Goal: Feedback & Contribution: Contribute content

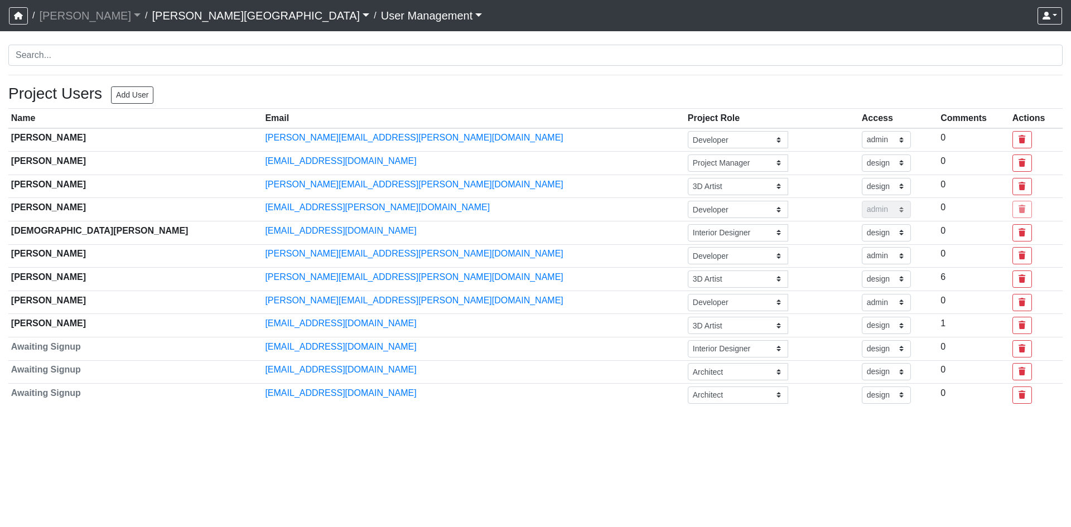
select select "design"
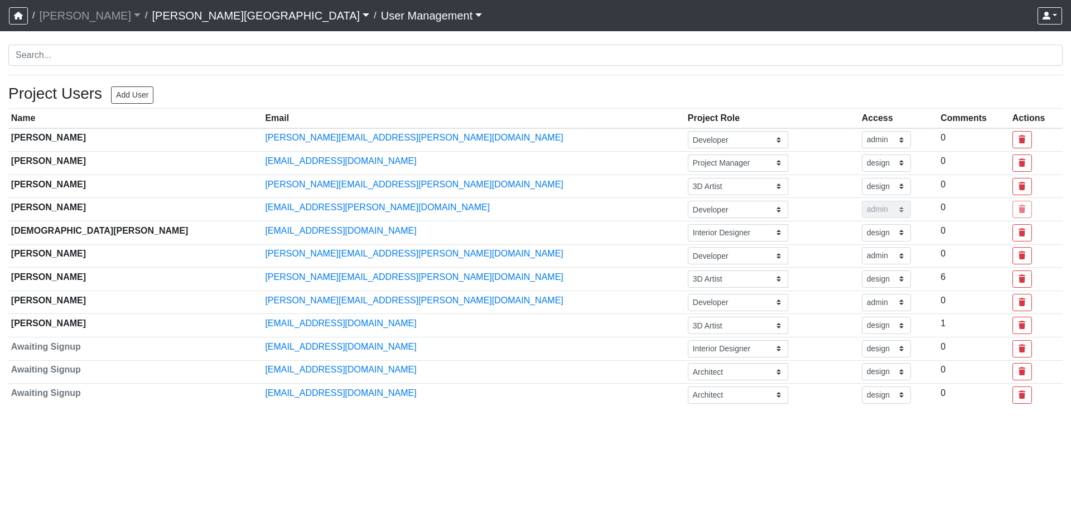
select select "design"
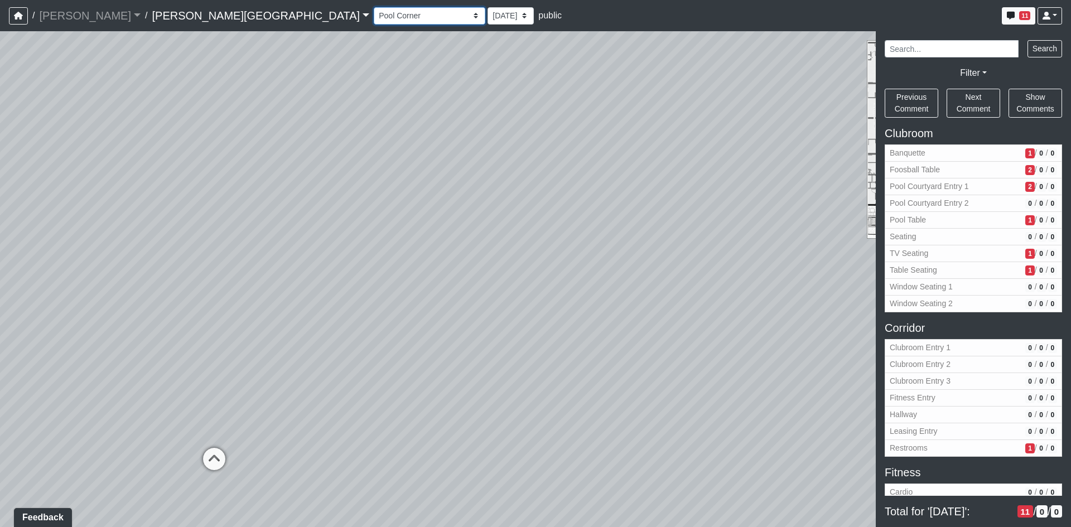
click at [374, 17] on select "Banquette Foosball Table Pool Courtyard Entry 1 Pool Courtyard Entry 2 Pool Tab…" at bounding box center [430, 15] width 112 height 17
click at [374, 7] on select "Banquette Foosball Table Pool Courtyard Entry 1 Pool Courtyard Entry 2 Pool Tab…" at bounding box center [430, 15] width 112 height 17
drag, startPoint x: 251, startPoint y: 21, endPoint x: 247, endPoint y: 163, distance: 141.8
click at [247, 163] on div "Loading... Pool Courtyard Entry 1 Loading... Window Seating 1 Loading... Foosba…" at bounding box center [535, 279] width 1071 height 496
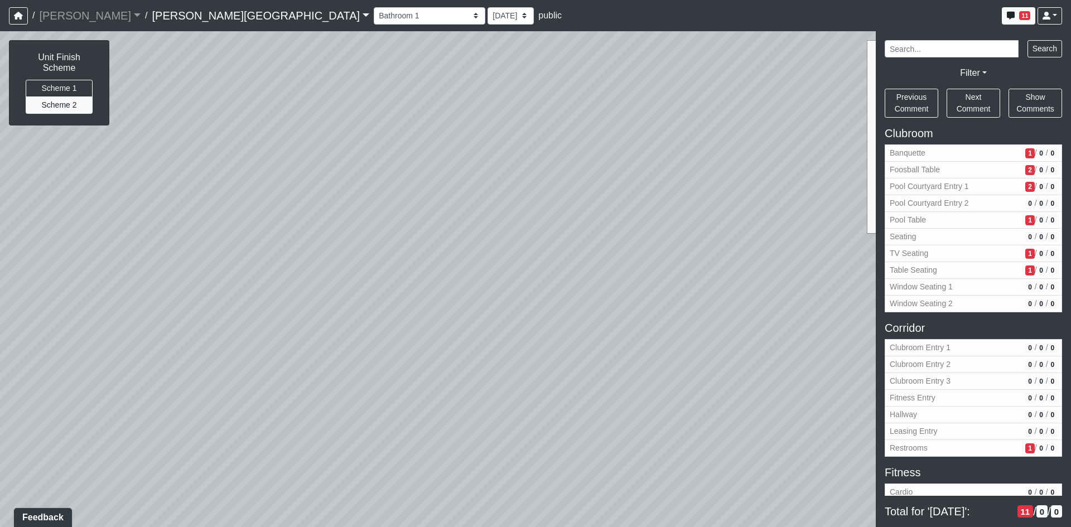
drag, startPoint x: 418, startPoint y: 252, endPoint x: 481, endPoint y: 142, distance: 126.9
click at [474, 150] on div "Loading... Pool Courtyard Entry 1 Loading... Window Seating 1 Loading... Foosba…" at bounding box center [535, 279] width 1071 height 496
click at [497, 129] on div "Loading... Pool Courtyard Entry 1 Loading... Window Seating 1 Loading... Foosba…" at bounding box center [535, 279] width 1071 height 496
click at [69, 80] on button "Scheme 1" at bounding box center [59, 88] width 67 height 17
click at [71, 97] on button "Scheme 2" at bounding box center [59, 105] width 67 height 17
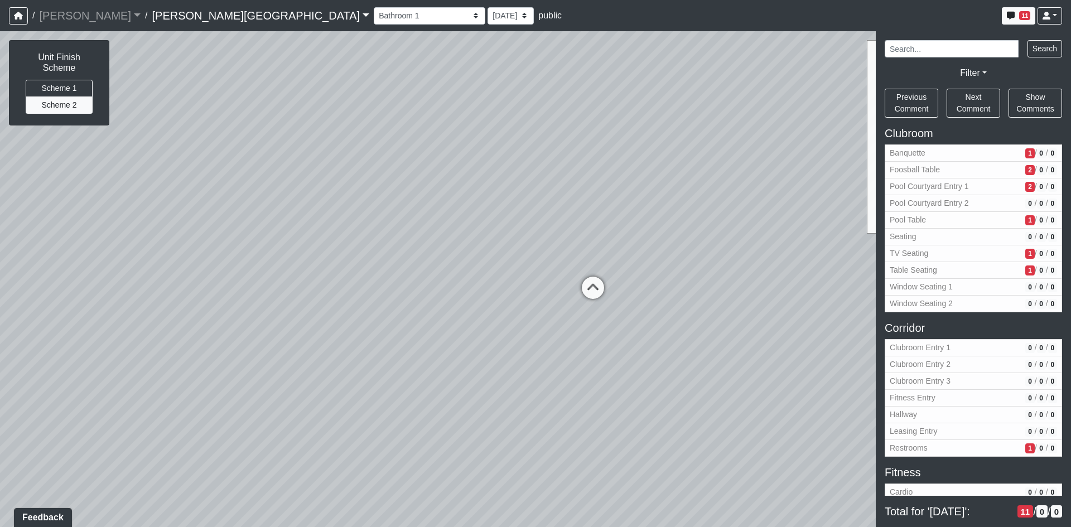
drag, startPoint x: 663, startPoint y: 186, endPoint x: 148, endPoint y: 235, distance: 517.3
click at [148, 235] on div "Loading... Pool Courtyard Entry 1 Loading... Window Seating 1 Loading... Foosba…" at bounding box center [535, 279] width 1071 height 496
click at [547, 314] on icon at bounding box center [547, 317] width 33 height 33
click at [547, 314] on div "Loading... Pool Courtyard Entry 1 Loading... Window Seating 1 Loading... Foosba…" at bounding box center [535, 279] width 1071 height 496
drag, startPoint x: 447, startPoint y: 134, endPoint x: 512, endPoint y: 290, distance: 168.8
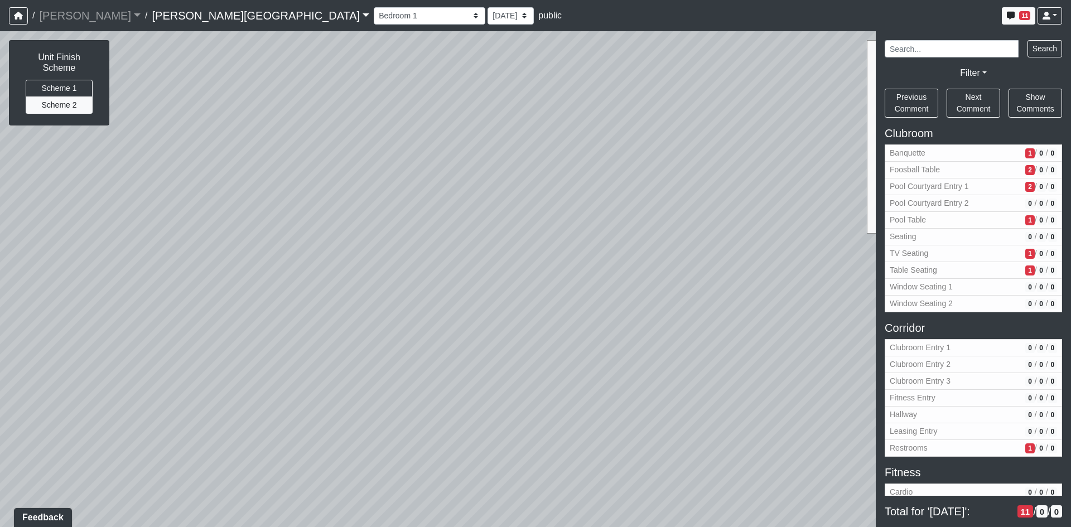
click at [489, 300] on div "Loading... Pool Courtyard Entry 1 Loading... Window Seating 1 Loading... Foosba…" at bounding box center [535, 279] width 1071 height 496
drag, startPoint x: 579, startPoint y: 255, endPoint x: 229, endPoint y: 213, distance: 351.8
click at [274, 221] on div "Loading... Pool Courtyard Entry 1 Loading... Window Seating 1 Loading... Foosba…" at bounding box center [535, 279] width 1071 height 496
drag, startPoint x: 316, startPoint y: 248, endPoint x: 178, endPoint y: 250, distance: 138.4
click at [193, 252] on div "Loading... Pool Courtyard Entry 1 Loading... Window Seating 1 Loading... Foosba…" at bounding box center [535, 279] width 1071 height 496
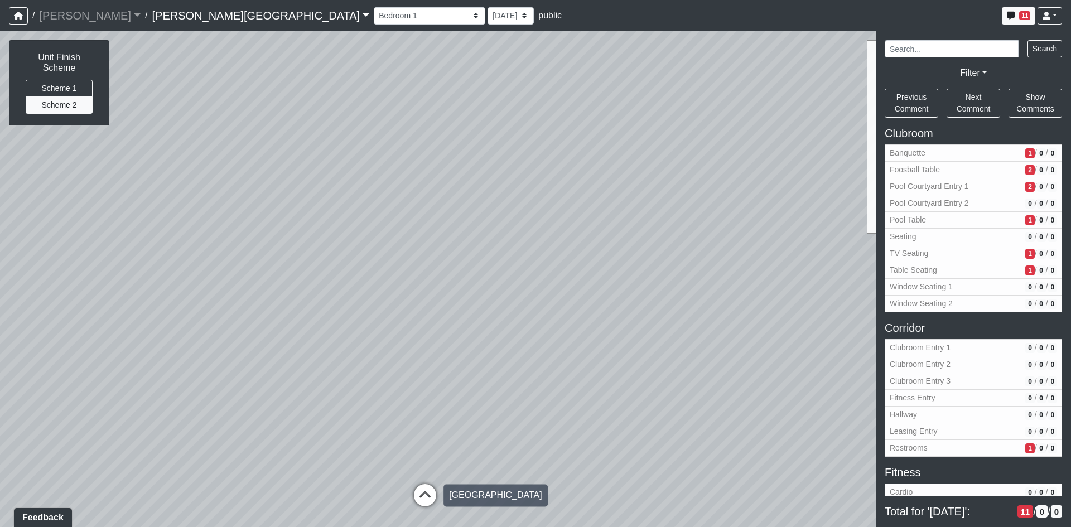
click at [424, 494] on icon at bounding box center [424, 500] width 33 height 33
drag, startPoint x: 609, startPoint y: 308, endPoint x: 407, endPoint y: 267, distance: 205.5
click at [407, 267] on div "Loading... Pool Courtyard Entry 1 Loading... Window Seating 1 Loading... Foosba…" at bounding box center [535, 279] width 1071 height 496
click at [1046, 18] on icon at bounding box center [1047, 16] width 8 height 8
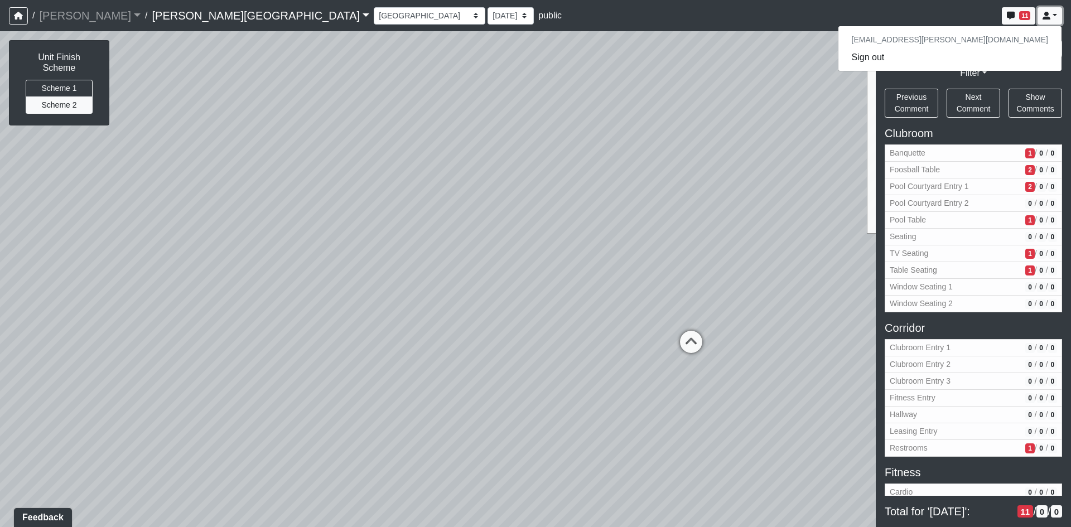
click at [1053, 15] on link at bounding box center [1050, 15] width 25 height 17
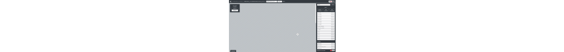
scroll to position [904, 0]
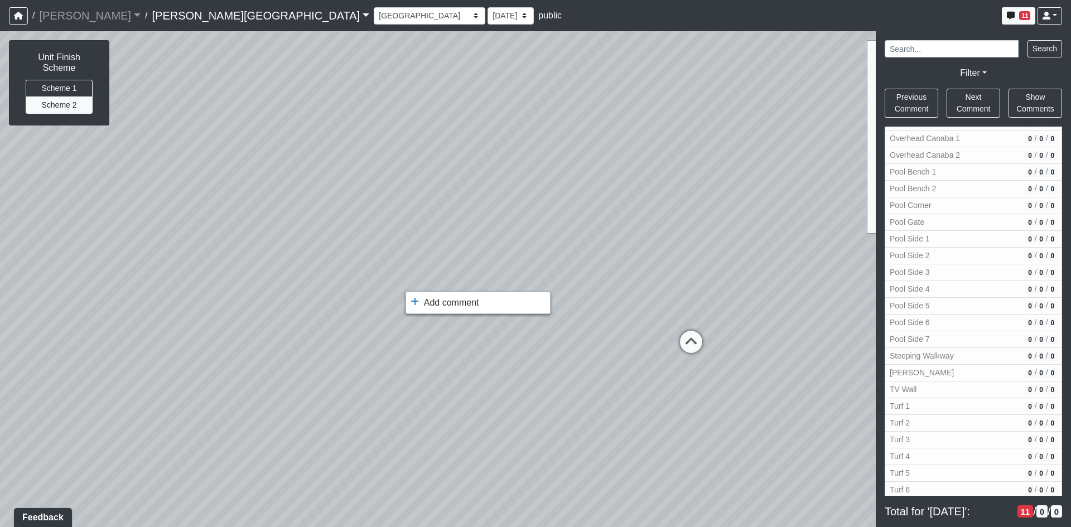
click at [686, 336] on div at bounding box center [535, 263] width 1071 height 527
click at [695, 346] on icon at bounding box center [691, 347] width 33 height 33
drag, startPoint x: 720, startPoint y: 311, endPoint x: 272, endPoint y: 252, distance: 451.8
click at [272, 253] on div "Loading... Pool Courtyard Entry 1 Loading... Window Seating 1 Loading... Foosba…" at bounding box center [535, 279] width 1071 height 496
drag, startPoint x: 701, startPoint y: 274, endPoint x: 343, endPoint y: 364, distance: 368.6
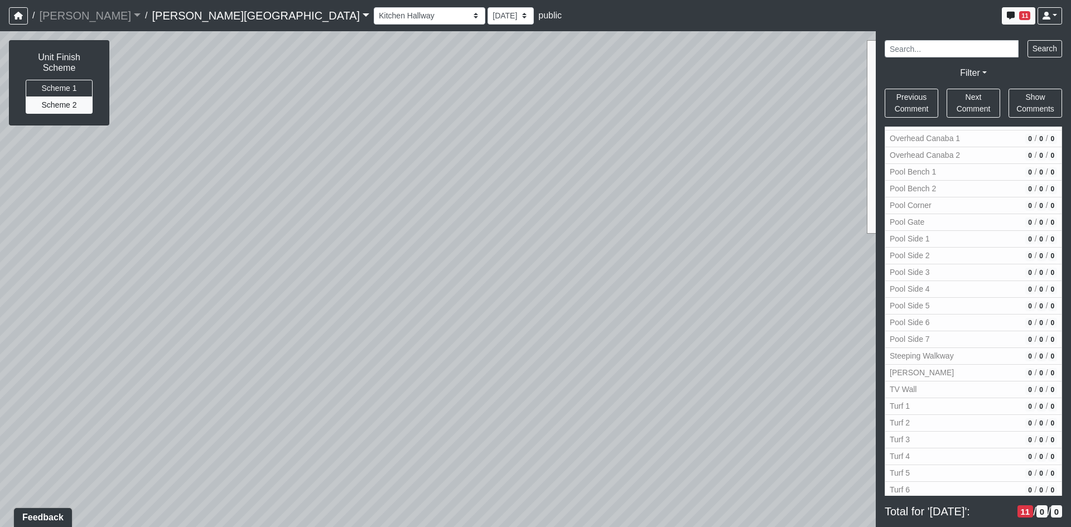
click at [342, 365] on div "Loading... Pool Courtyard Entry 1 Loading... Window Seating 1 Loading... Foosba…" at bounding box center [535, 279] width 1071 height 496
click at [438, 321] on div "Loading... Pool Courtyard Entry 1 Loading... Window Seating 1 Loading... Foosba…" at bounding box center [535, 279] width 1071 height 496
click at [80, 80] on button "Scheme 1" at bounding box center [59, 88] width 67 height 17
click at [73, 97] on button "Scheme 2" at bounding box center [59, 105] width 67 height 17
drag, startPoint x: 317, startPoint y: 280, endPoint x: 779, endPoint y: 227, distance: 464.4
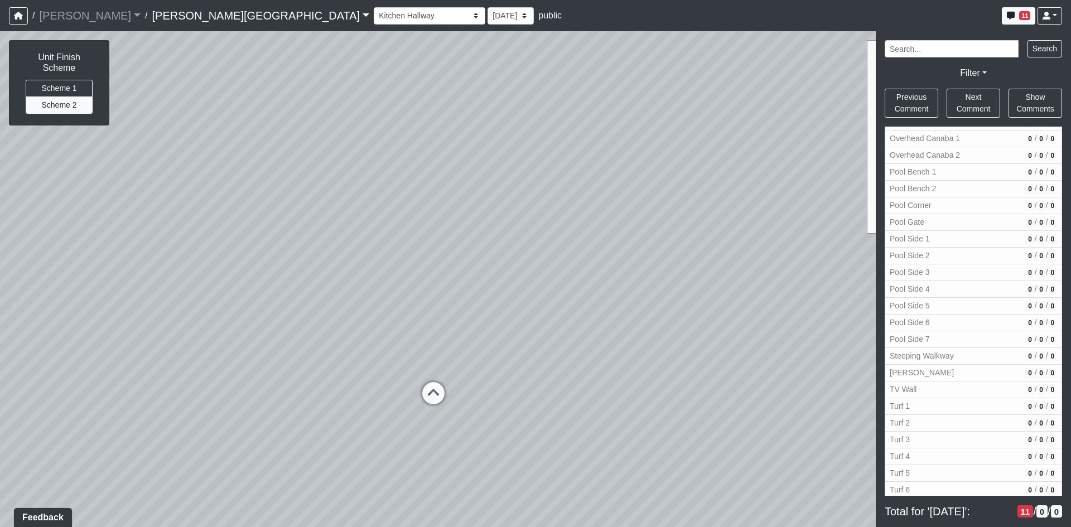
click at [779, 227] on div "Loading... Pool Courtyard Entry 1 Loading... Window Seating 1 Loading... Foosba…" at bounding box center [535, 279] width 1071 height 496
click at [435, 395] on icon at bounding box center [442, 395] width 33 height 33
drag, startPoint x: 459, startPoint y: 281, endPoint x: 40, endPoint y: 346, distance: 424.1
click at [50, 343] on div "Loading... Pool Courtyard Entry 1 Loading... Window Seating 1 Loading... Foosba…" at bounding box center [535, 279] width 1071 height 496
drag, startPoint x: 655, startPoint y: 290, endPoint x: 177, endPoint y: 306, distance: 477.9
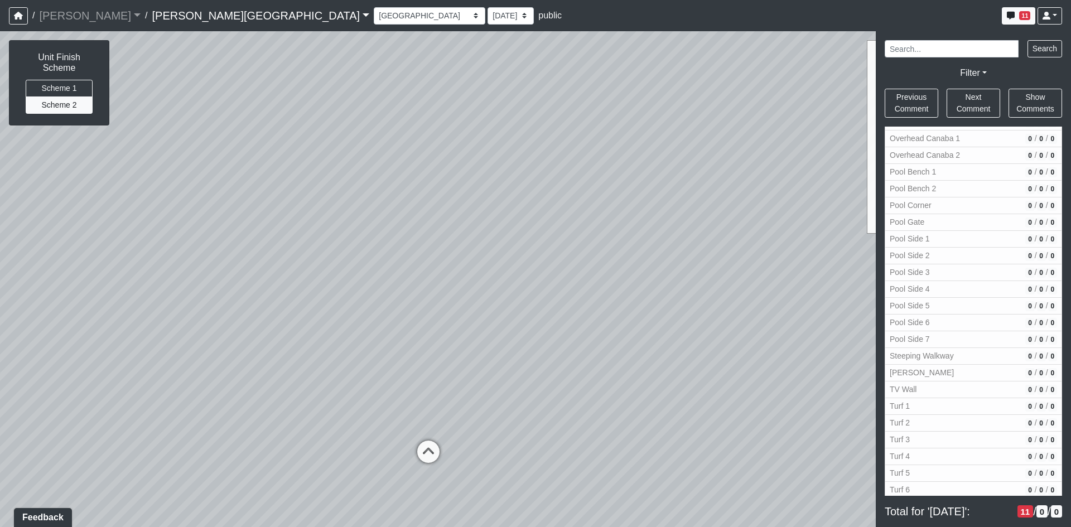
click at [198, 300] on div "Loading... Pool Courtyard Entry 1 Loading... Window Seating 1 Loading... Foosba…" at bounding box center [535, 279] width 1071 height 496
drag, startPoint x: 583, startPoint y: 191, endPoint x: 206, endPoint y: 100, distance: 387.6
click at [206, 101] on div "Loading... Pool Courtyard Entry 1 Loading... Window Seating 1 Loading... Foosba…" at bounding box center [535, 279] width 1071 height 496
click at [639, 343] on icon at bounding box center [638, 351] width 33 height 33
drag, startPoint x: 655, startPoint y: 242, endPoint x: 321, endPoint y: 387, distance: 363.8
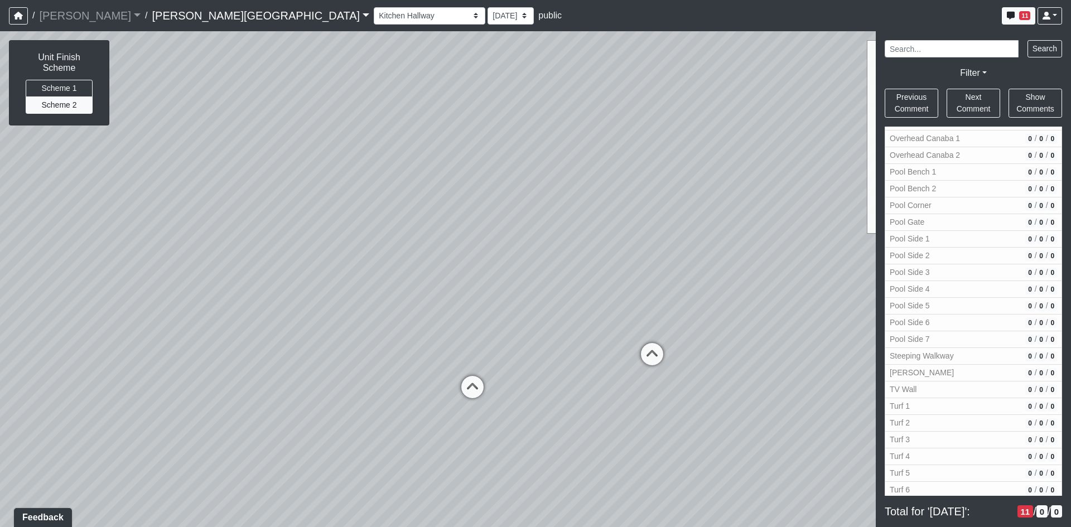
click at [319, 387] on div "Loading... Pool Courtyard Entry 1 Loading... Window Seating 1 Loading... Foosba…" at bounding box center [535, 279] width 1071 height 496
click at [458, 396] on icon at bounding box center [467, 397] width 33 height 33
drag, startPoint x: 564, startPoint y: 367, endPoint x: 839, endPoint y: 368, distance: 275.6
click at [824, 370] on div "Loading... Pool Courtyard Entry 1 Loading... Window Seating 1 Loading... Foosba…" at bounding box center [535, 279] width 1071 height 496
drag, startPoint x: 450, startPoint y: 230, endPoint x: 739, endPoint y: 213, distance: 289.5
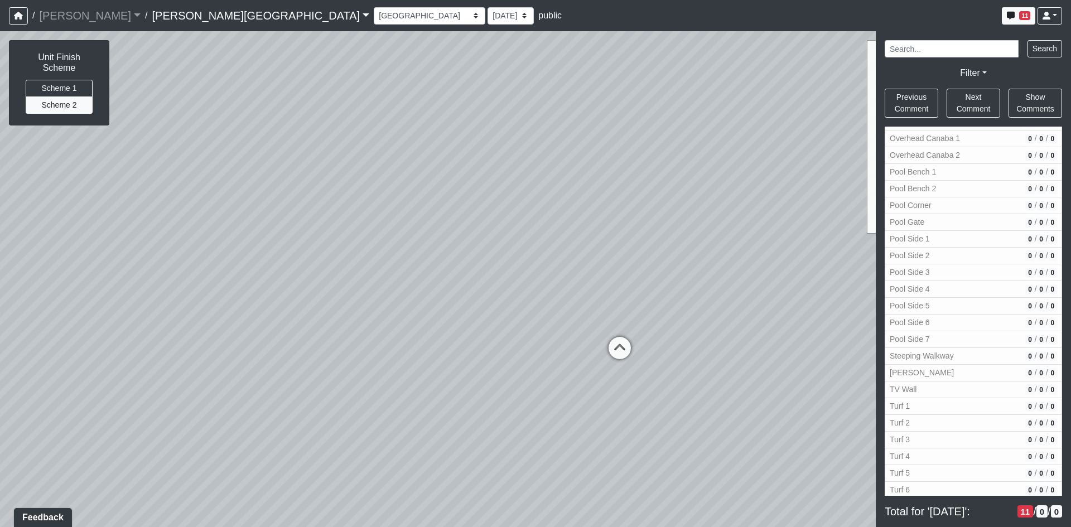
click at [874, 165] on div "Loading... Pool Courtyard Entry 1 Loading... Window Seating 1 Loading... Foosba…" at bounding box center [535, 279] width 1071 height 496
drag, startPoint x: 527, startPoint y: 403, endPoint x: 530, endPoint y: 420, distance: 17.1
click at [531, 420] on div "Loading... Pool Courtyard Entry 1 Loading... Window Seating 1 Loading... Foosba…" at bounding box center [535, 279] width 1071 height 496
drag, startPoint x: 446, startPoint y: 328, endPoint x: 873, endPoint y: 254, distance: 433.7
click at [863, 256] on div "Loading... Pool Courtyard Entry 1 Loading... Window Seating 1 Loading... Foosba…" at bounding box center [535, 279] width 1071 height 496
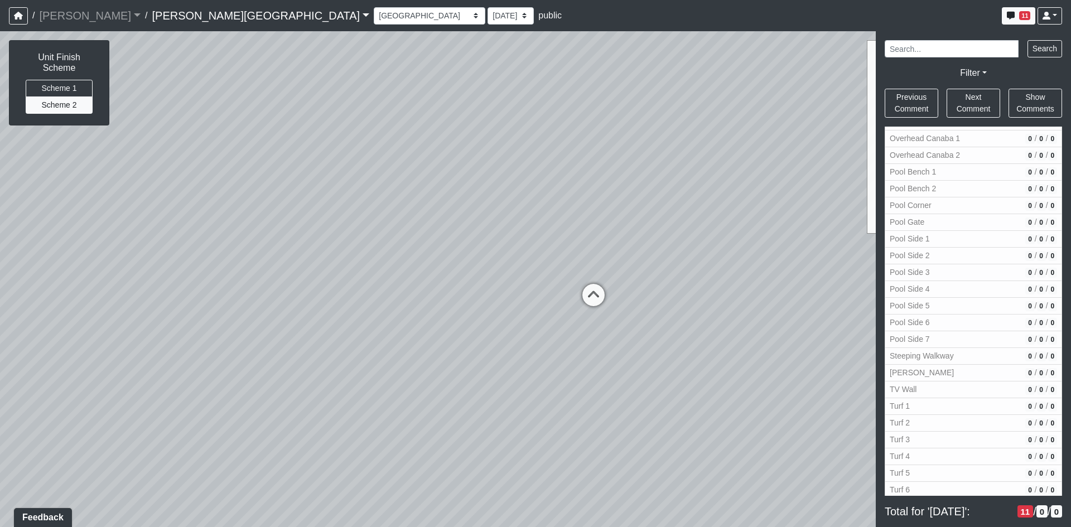
drag, startPoint x: 435, startPoint y: 295, endPoint x: 691, endPoint y: 292, distance: 256.7
click at [623, 285] on div "Loading... Pool Courtyard Entry 1 Loading... Window Seating 1 Loading... Foosba…" at bounding box center [535, 279] width 1071 height 496
click at [696, 293] on div "Loading... Pool Courtyard Entry 1 Loading... Window Seating 1 Loading... Foosba…" at bounding box center [535, 279] width 1071 height 496
drag, startPoint x: 400, startPoint y: 302, endPoint x: 407, endPoint y: 312, distance: 11.9
click at [407, 312] on div "Loading... Pool Courtyard Entry 1 Loading... Window Seating 1 Loading... Foosba…" at bounding box center [535, 279] width 1071 height 496
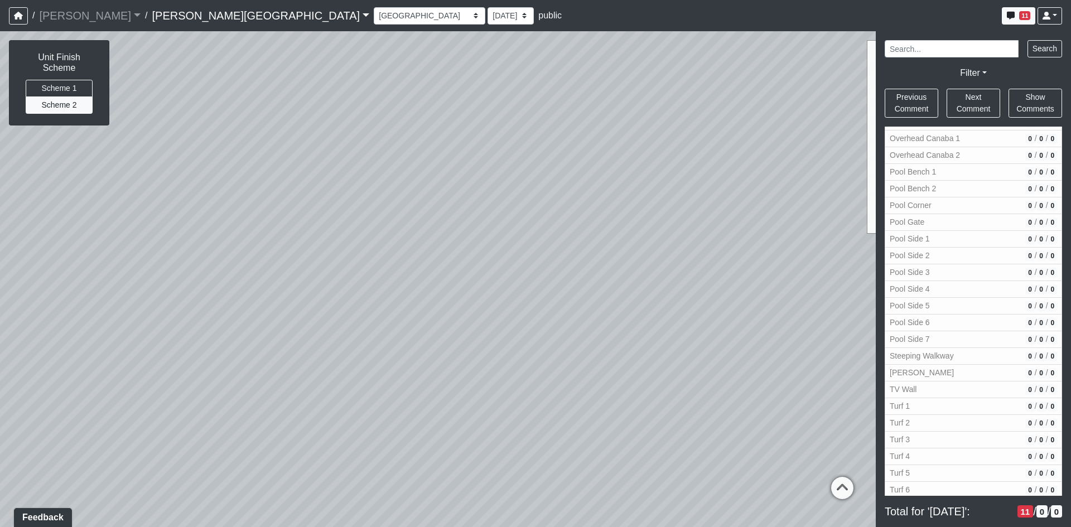
drag, startPoint x: 690, startPoint y: 118, endPoint x: 446, endPoint y: 257, distance: 280.4
click at [446, 257] on div "Loading... Pool Courtyard Entry 1 Loading... Window Seating 1 Loading... Foosba…" at bounding box center [535, 279] width 1071 height 496
drag, startPoint x: 383, startPoint y: 334, endPoint x: 617, endPoint y: 301, distance: 236.1
click at [631, 297] on div "Loading... Pool Courtyard Entry 1 Loading... Window Seating 1 Loading... Foosba…" at bounding box center [535, 279] width 1071 height 496
click at [255, 364] on div "Loading... Pool Courtyard Entry 1 Loading... Window Seating 1 Loading... Foosba…" at bounding box center [535, 279] width 1071 height 496
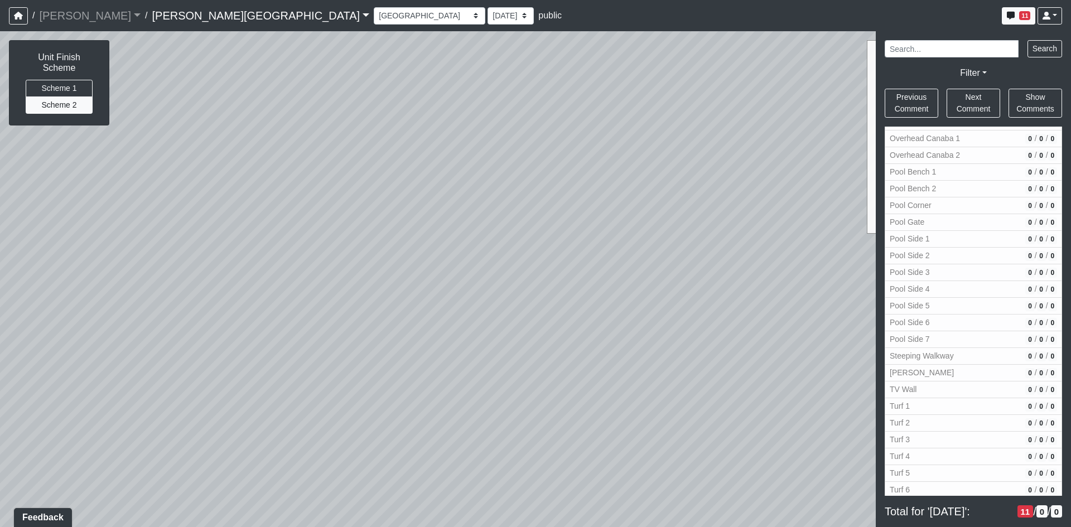
click at [255, 365] on div "Loading... Pool Courtyard Entry 1 Loading... Window Seating 1 Loading... Foosba…" at bounding box center [535, 279] width 1071 height 496
drag, startPoint x: 481, startPoint y: 311, endPoint x: 648, endPoint y: 246, distance: 178.6
click at [646, 245] on div "Loading... Pool Courtyard Entry 1 Loading... Window Seating 1 Loading... Foosba…" at bounding box center [535, 279] width 1071 height 496
click at [116, 402] on icon at bounding box center [112, 408] width 33 height 33
select select "mt1j8BSQ6jRHBEFDm4HWzK"
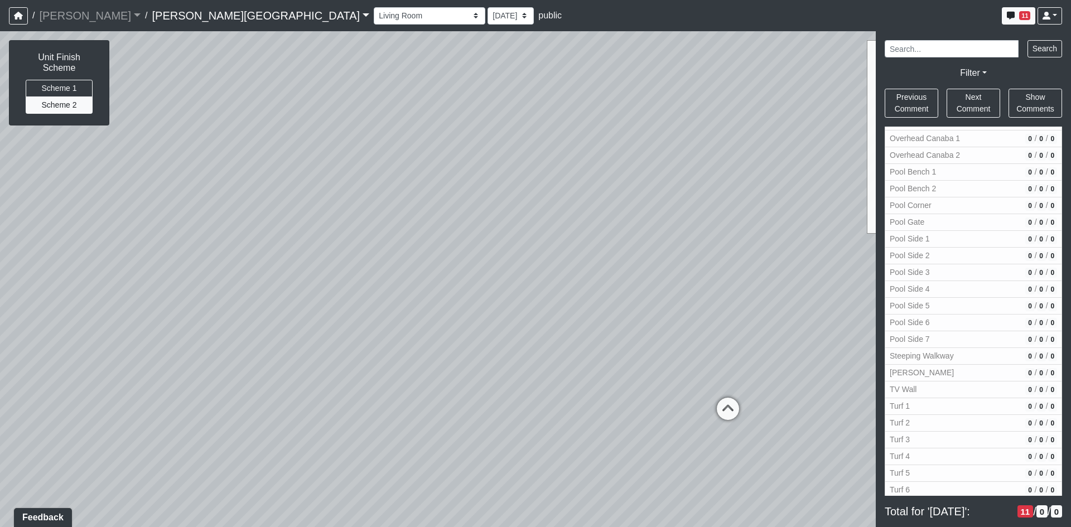
drag, startPoint x: 528, startPoint y: 248, endPoint x: 1, endPoint y: 440, distance: 561.1
click at [0, 436] on div "Loading... Pool Courtyard Entry 1 Loading... Window Seating 1 Loading... Foosba…" at bounding box center [535, 279] width 1071 height 496
drag, startPoint x: 669, startPoint y: 350, endPoint x: 334, endPoint y: 369, distance: 335.8
click at [334, 369] on div "Loading... Pool Courtyard Entry 1 Loading... Window Seating 1 Loading... Foosba…" at bounding box center [535, 279] width 1071 height 496
click at [447, 320] on span "Add comment" at bounding box center [470, 317] width 55 height 9
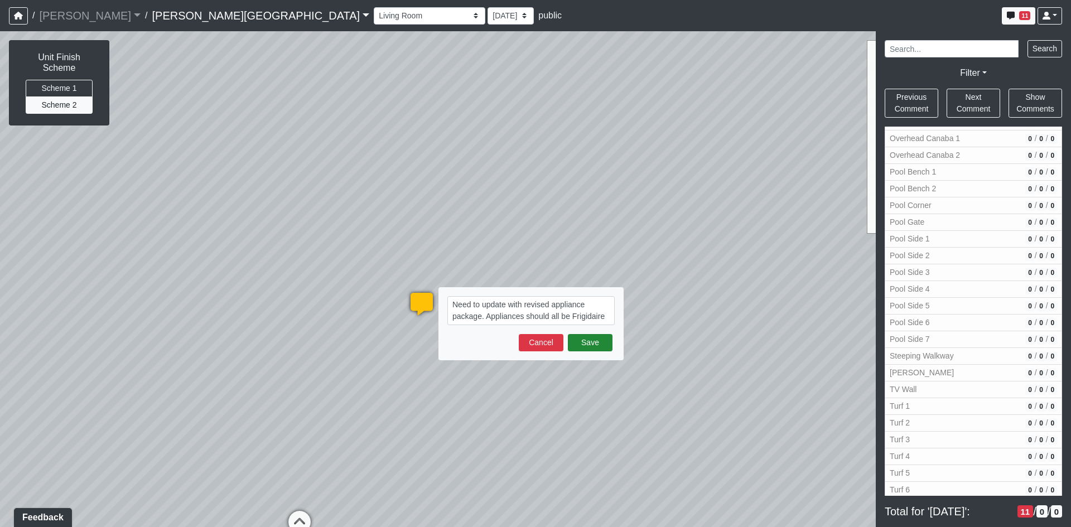
type textarea "Need to update with revised appliance package. Appliances should all be Frigida…"
click at [579, 351] on button "Save" at bounding box center [590, 342] width 45 height 17
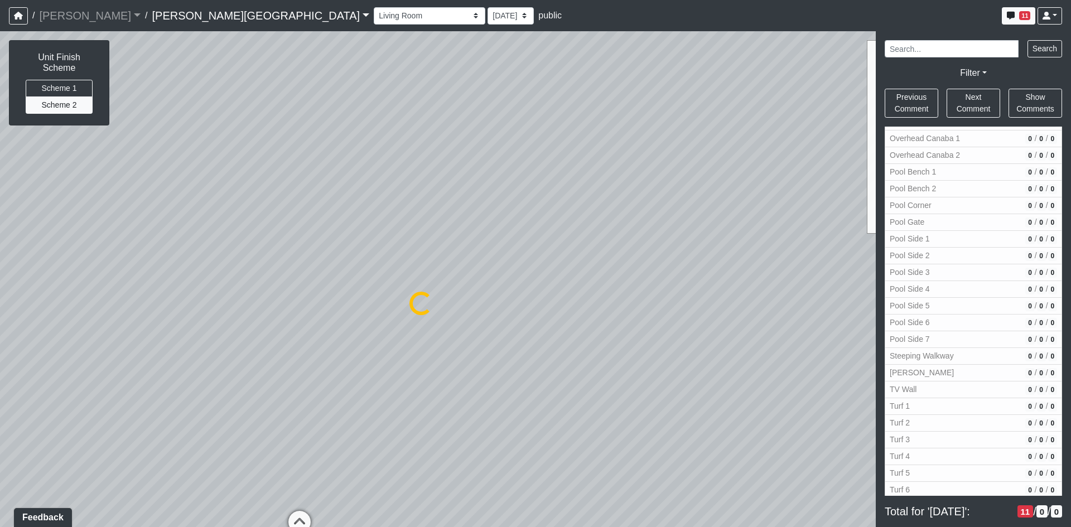
select select "mt1j8BSQ6jRHBEFDm4HWzK"
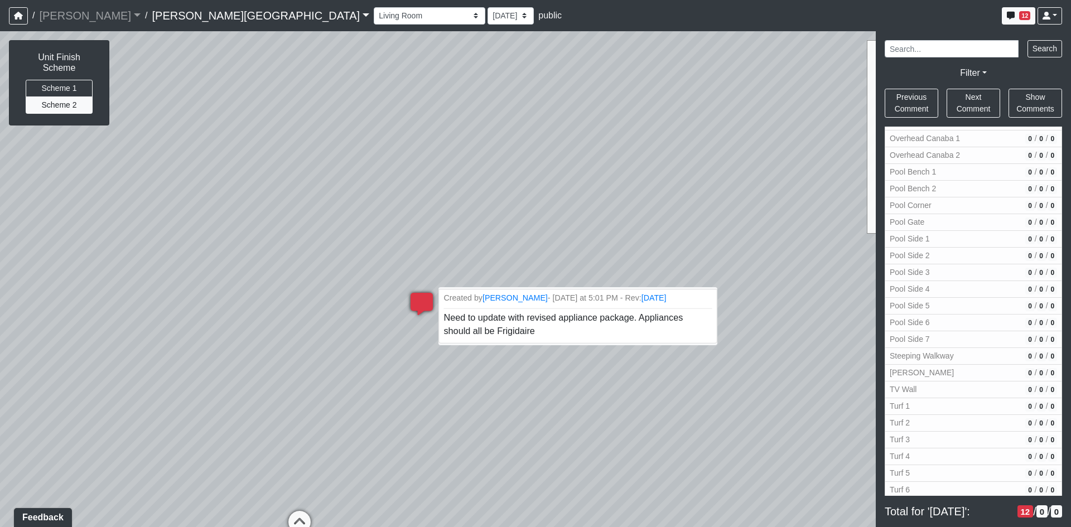
click at [519, 333] on li "Created by Jack Dellecker - Today at 5:01 PM - Rev: 10/9/2025 Need to update wi…" at bounding box center [578, 316] width 278 height 54
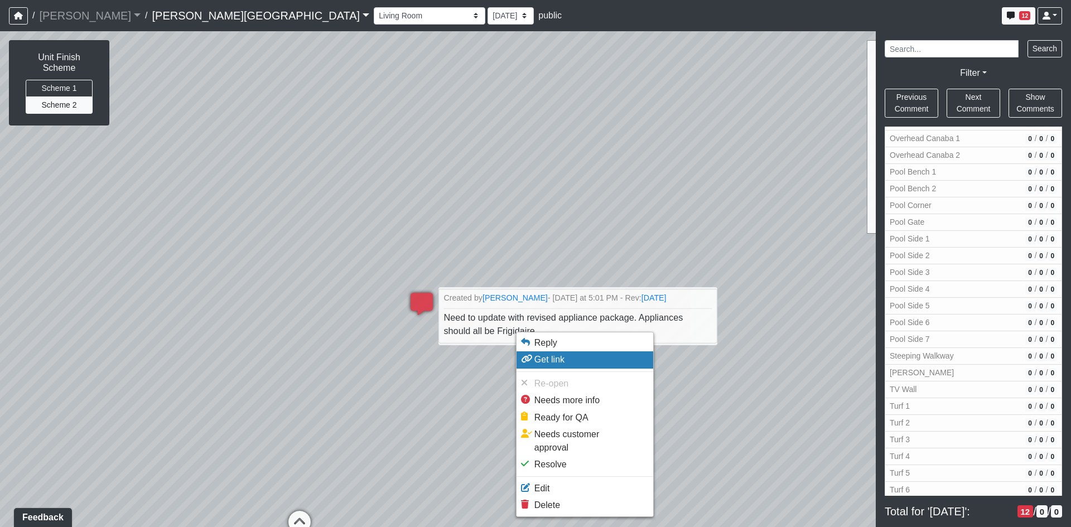
click at [579, 360] on li "Get link" at bounding box center [585, 359] width 137 height 17
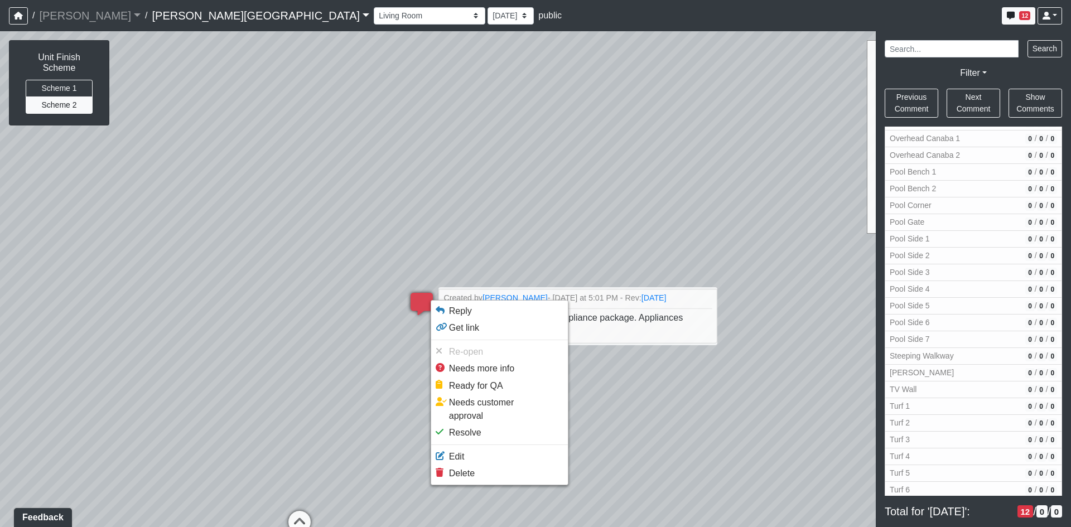
click at [386, 333] on div at bounding box center [535, 263] width 1071 height 527
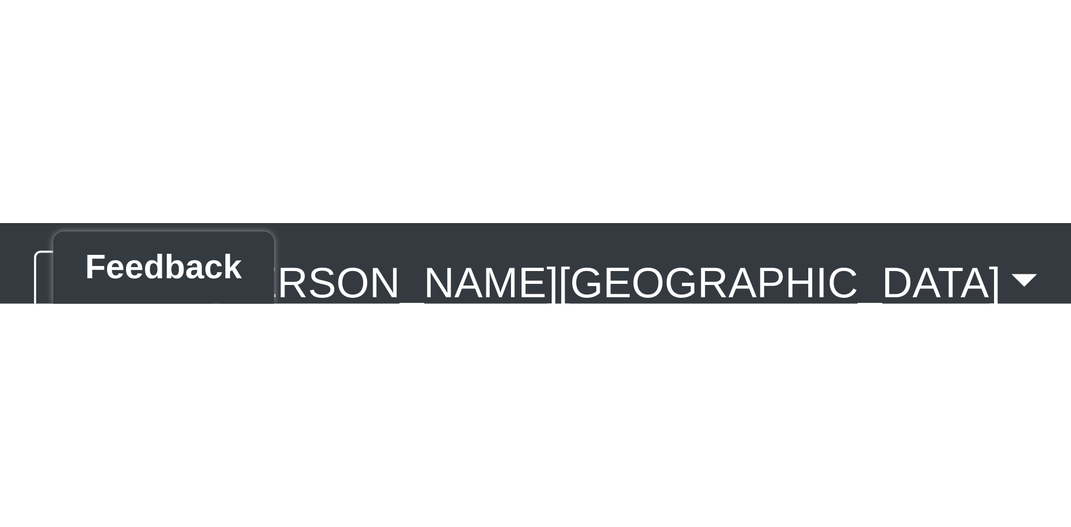
scroll to position [904, 0]
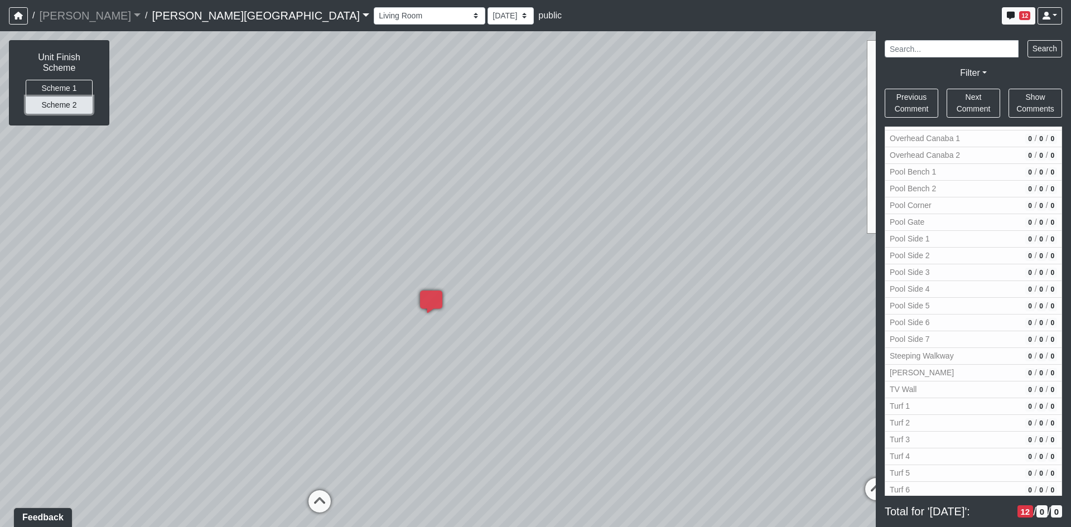
click at [73, 97] on button "Scheme 2" at bounding box center [59, 105] width 67 height 17
click at [60, 80] on button "Scheme 1" at bounding box center [59, 88] width 67 height 17
click at [65, 97] on button "Scheme 2" at bounding box center [59, 105] width 67 height 17
click at [62, 80] on button "Scheme 1" at bounding box center [59, 88] width 67 height 17
drag, startPoint x: 534, startPoint y: 249, endPoint x: 434, endPoint y: 224, distance: 103.5
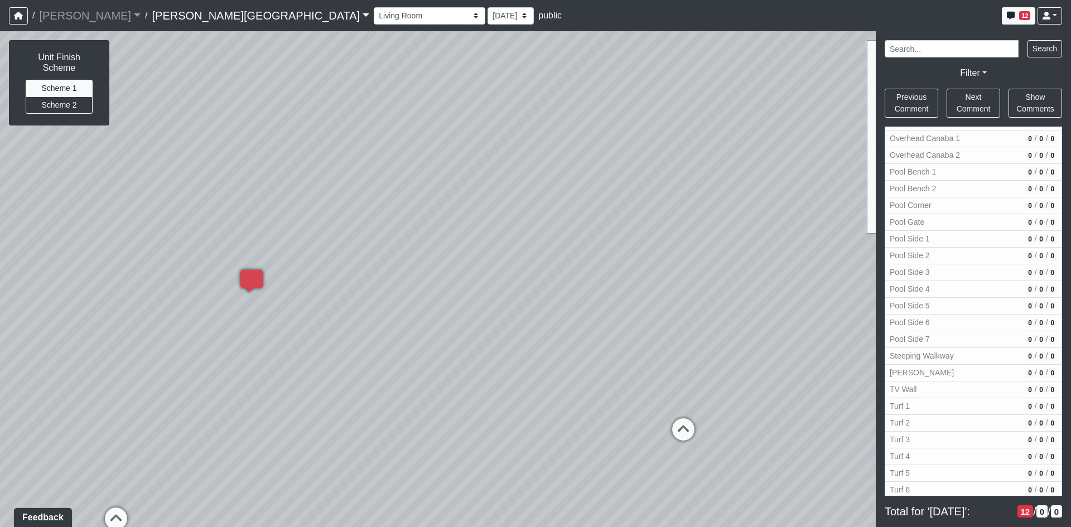
click at [434, 224] on div "Loading... Pool Courtyard Entry 1 Loading... Window Seating 1 Loading... Foosba…" at bounding box center [535, 279] width 1071 height 496
drag, startPoint x: 341, startPoint y: 329, endPoint x: 572, endPoint y: 314, distance: 230.9
click at [572, 314] on div "Loading... Pool Courtyard Entry 1 Loading... Window Seating 1 Loading... Foosba…" at bounding box center [535, 279] width 1071 height 496
drag, startPoint x: 579, startPoint y: 278, endPoint x: 266, endPoint y: 282, distance: 313.6
click at [267, 282] on div "Loading... Pool Courtyard Entry 1 Loading... Window Seating 1 Loading... Foosba…" at bounding box center [535, 279] width 1071 height 496
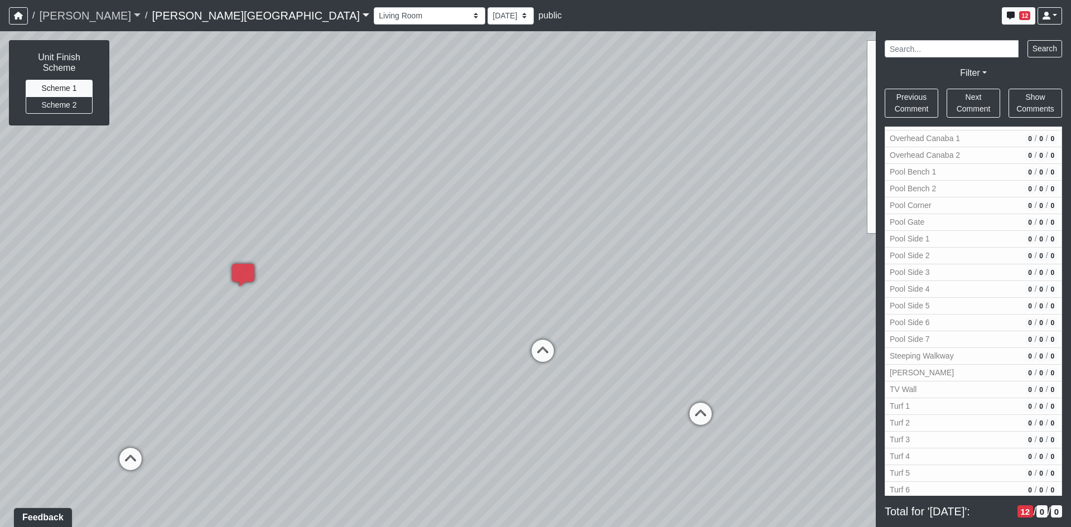
click at [85, 18] on link "[PERSON_NAME]" at bounding box center [90, 15] width 102 height 22
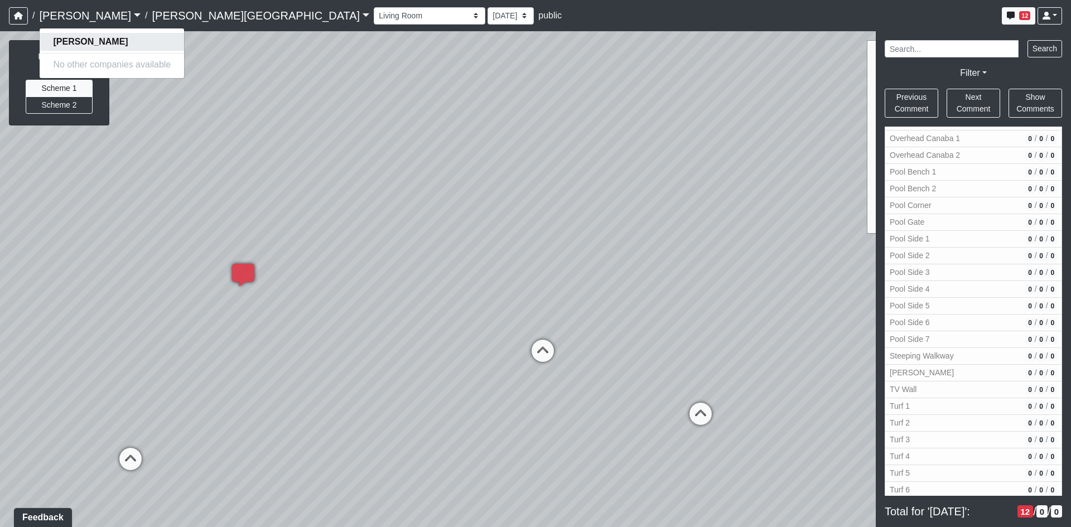
click at [73, 44] on strong "[PERSON_NAME]" at bounding box center [90, 41] width 75 height 9
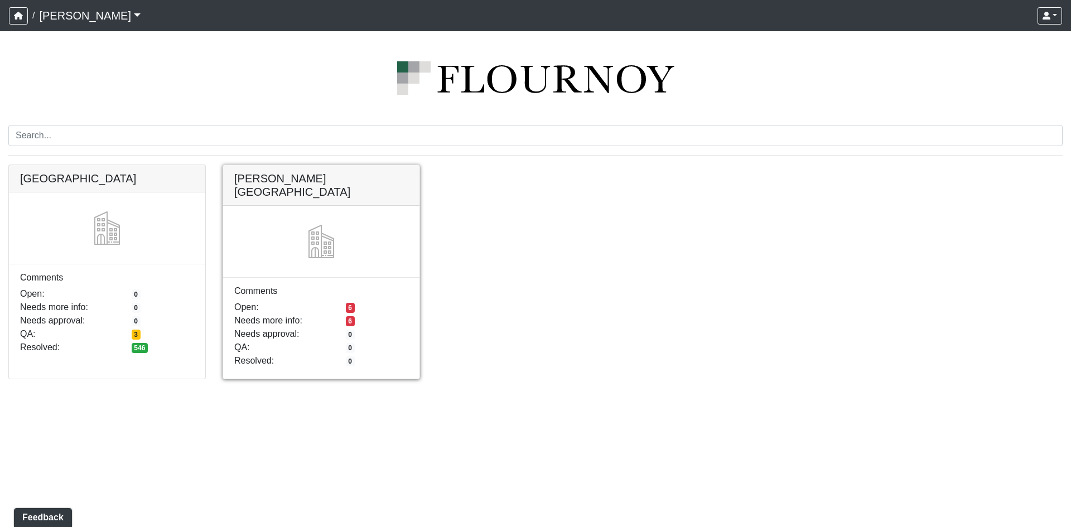
click at [276, 165] on link at bounding box center [321, 165] width 196 height 0
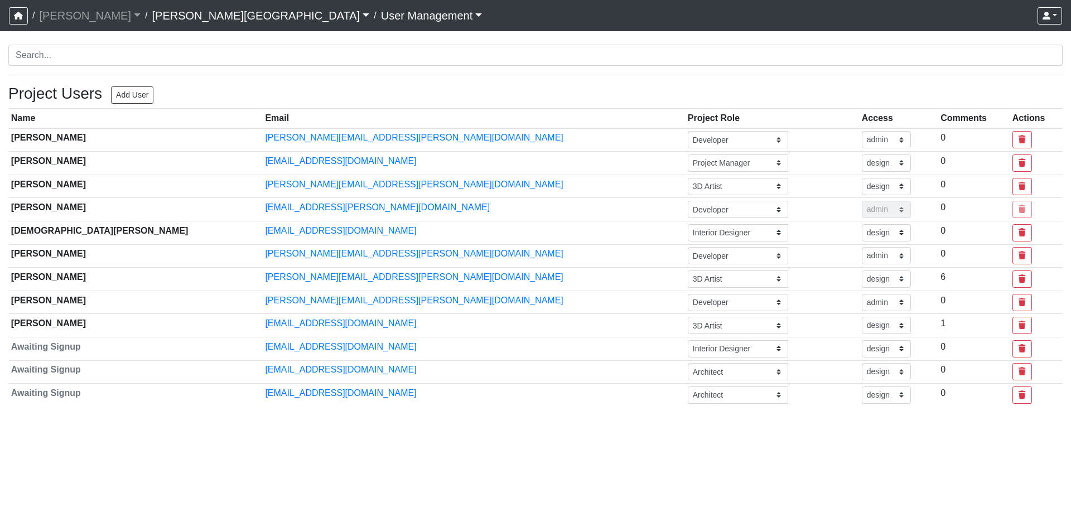
select select "design"
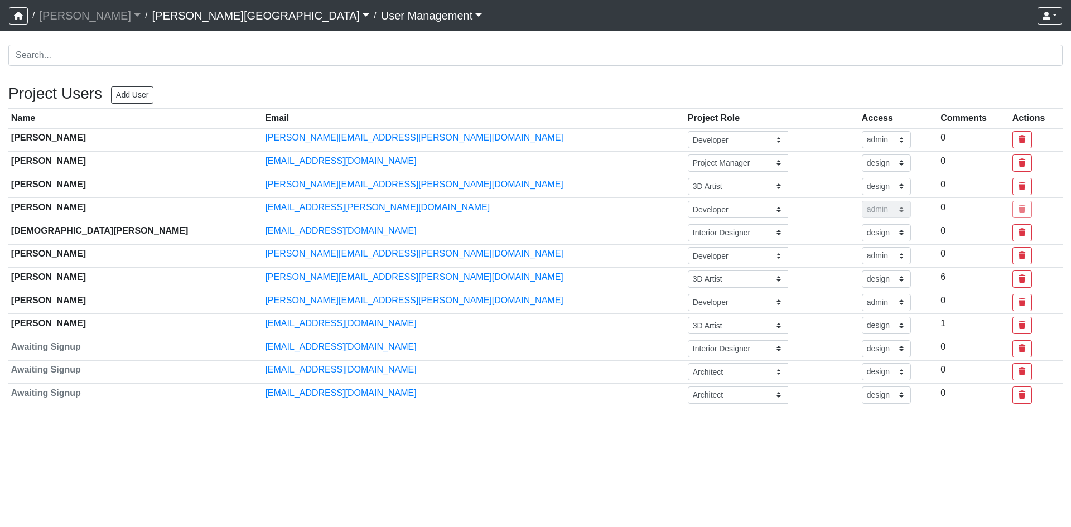
select select "design"
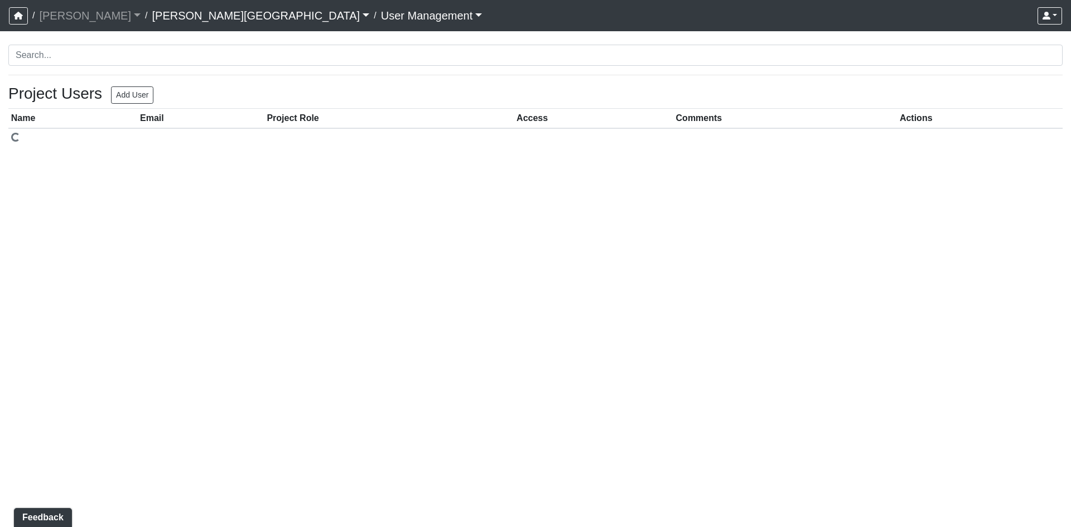
select select "design"
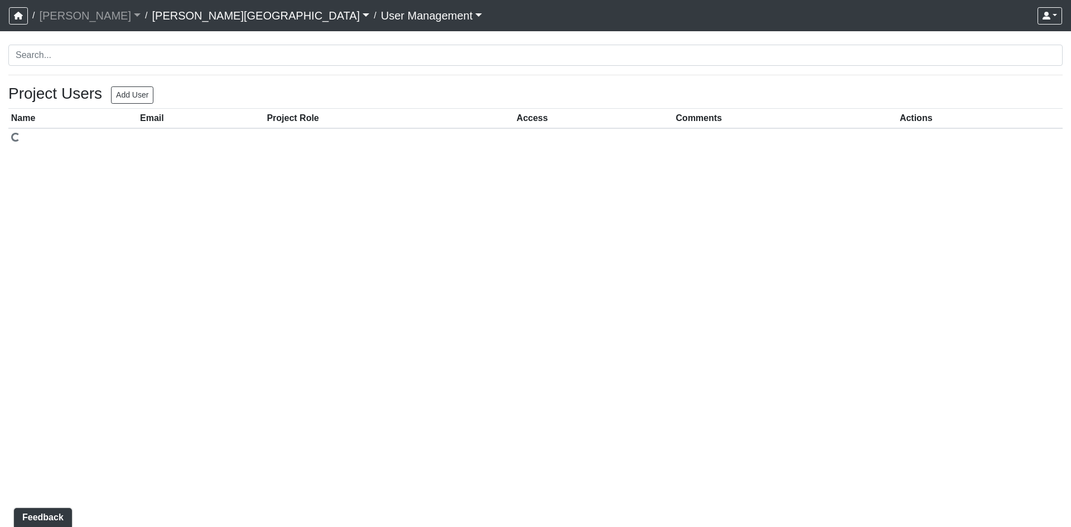
select select "design"
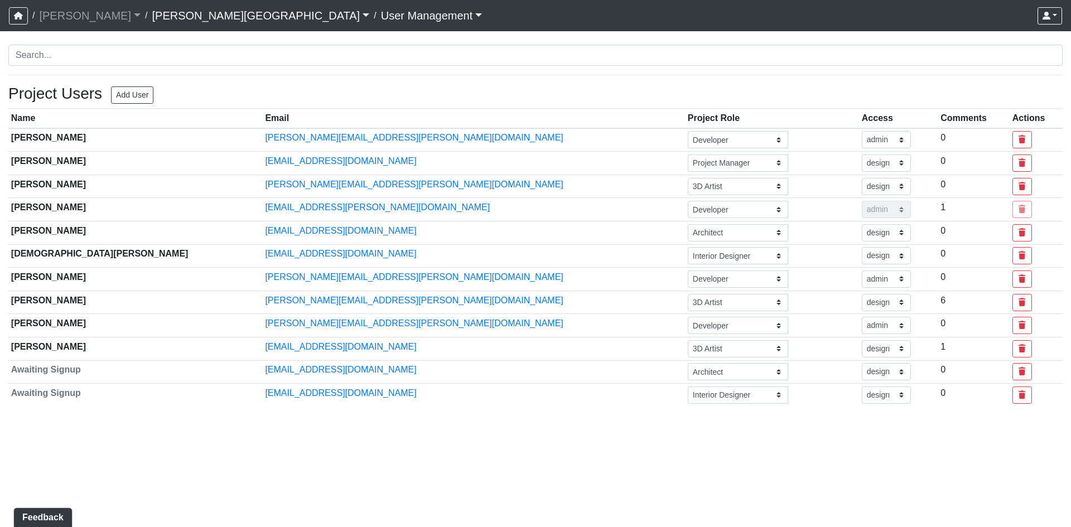
click at [176, 14] on link "[PERSON_NAME][GEOGRAPHIC_DATA]" at bounding box center [261, 15] width 218 height 22
click at [163, 15] on link "[PERSON_NAME][GEOGRAPHIC_DATA]" at bounding box center [261, 15] width 218 height 22
click at [16, 15] on icon "button" at bounding box center [18, 16] width 9 height 8
